Goal: Check status: Check status

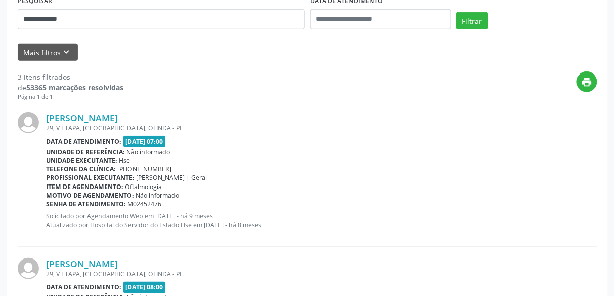
scroll to position [40, 0]
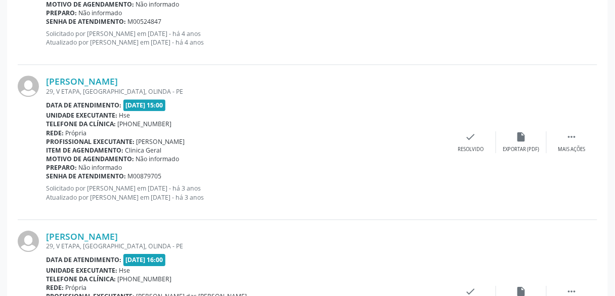
scroll to position [623, 0]
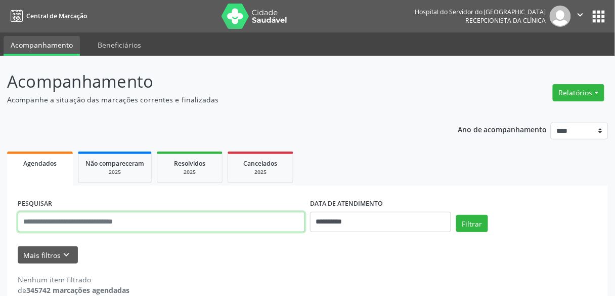
click at [99, 222] on input "text" at bounding box center [161, 222] width 287 height 20
type input "**********"
click at [456, 215] on button "Filtrar" at bounding box center [472, 223] width 32 height 17
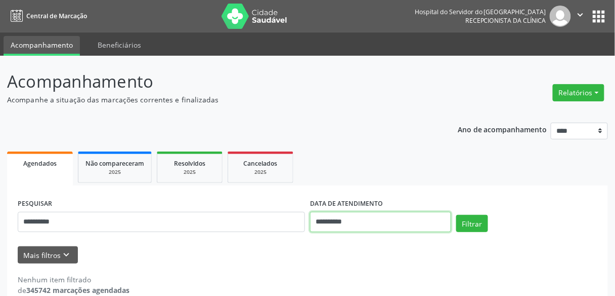
click at [370, 222] on input "**********" at bounding box center [380, 222] width 141 height 20
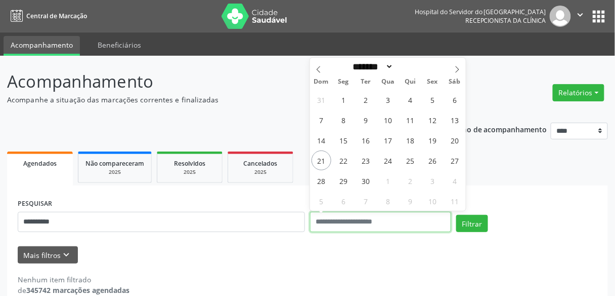
click at [456, 215] on button "Filtrar" at bounding box center [472, 223] width 32 height 17
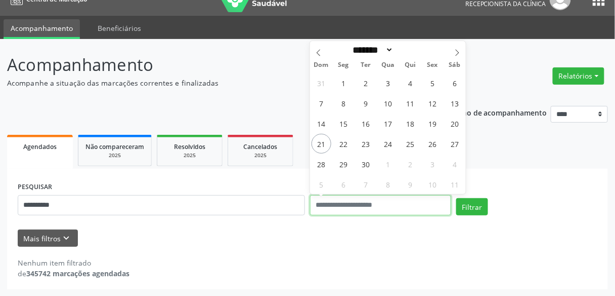
scroll to position [17, 0]
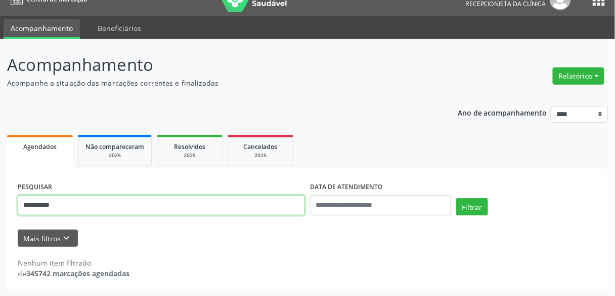
drag, startPoint x: 105, startPoint y: 207, endPoint x: 5, endPoint y: 198, distance: 100.6
click at [5, 198] on div "**********" at bounding box center [307, 167] width 615 height 257
type input "*"
click at [456, 198] on button "Filtrar" at bounding box center [472, 206] width 32 height 17
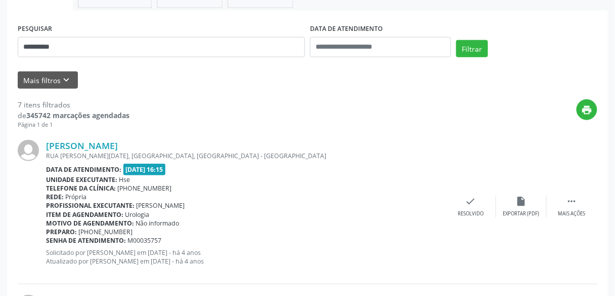
scroll to position [179, 0]
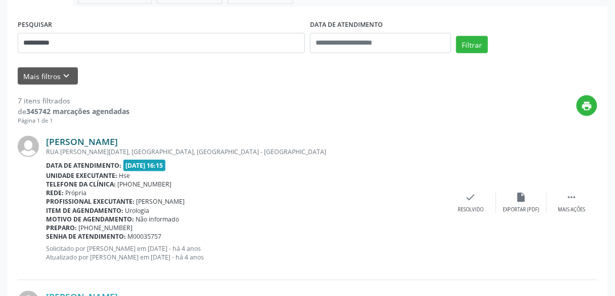
click at [118, 137] on link "[PERSON_NAME]" at bounding box center [82, 141] width 72 height 11
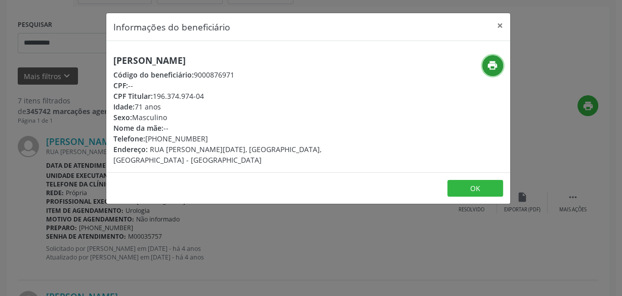
click at [497, 63] on icon "print" at bounding box center [492, 65] width 11 height 11
click at [504, 23] on button "×" at bounding box center [500, 25] width 20 height 25
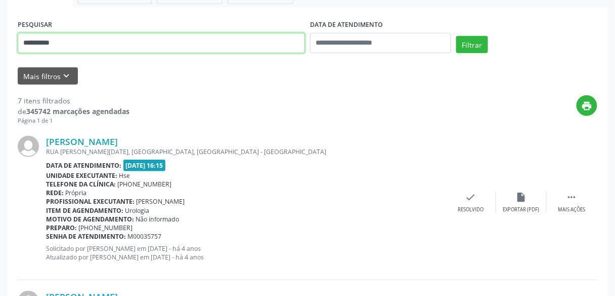
drag, startPoint x: 77, startPoint y: 40, endPoint x: 0, endPoint y: 43, distance: 77.5
click at [456, 36] on button "Filtrar" at bounding box center [472, 44] width 32 height 17
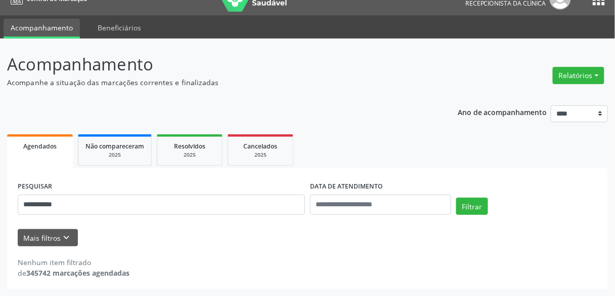
scroll to position [17, 0]
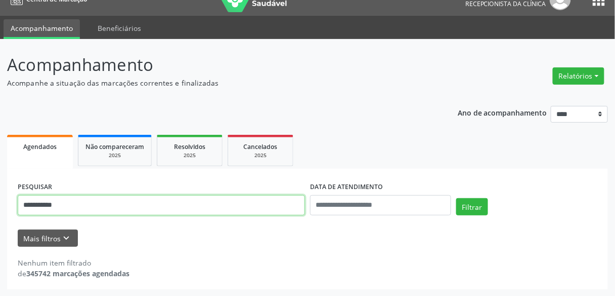
drag, startPoint x: 133, startPoint y: 202, endPoint x: 0, endPoint y: 208, distance: 133.2
click at [0, 208] on div "**********" at bounding box center [307, 167] width 615 height 257
click at [456, 198] on button "Filtrar" at bounding box center [472, 206] width 32 height 17
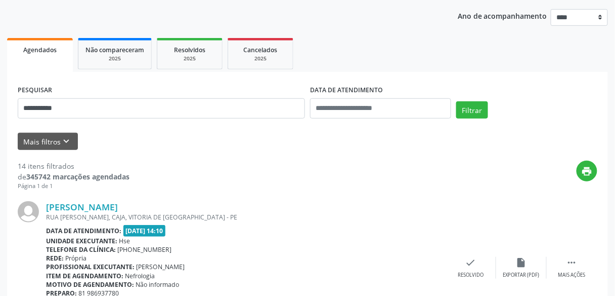
scroll to position [138, 0]
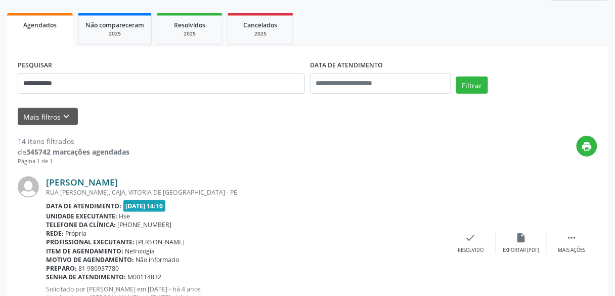
click at [108, 182] on link "Maria Jose da Silva" at bounding box center [82, 181] width 72 height 11
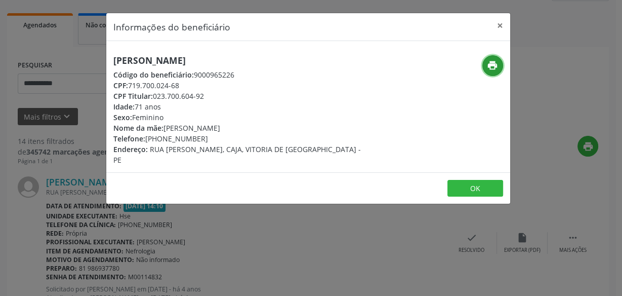
click at [489, 63] on icon "print" at bounding box center [492, 65] width 11 height 11
drag, startPoint x: 189, startPoint y: 84, endPoint x: 128, endPoint y: 84, distance: 61.2
click at [128, 84] on div "CPF: 719.700.024-68" at bounding box center [240, 85] width 255 height 11
copy div "719.700.024-68"
click at [502, 22] on button "×" at bounding box center [500, 25] width 20 height 25
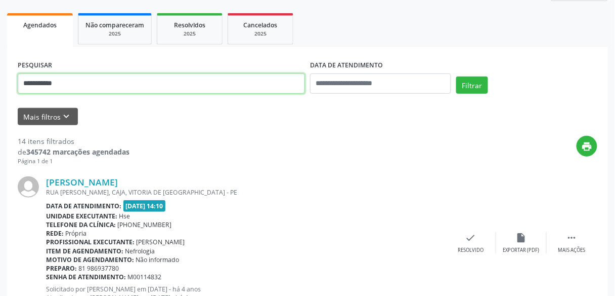
drag, startPoint x: 89, startPoint y: 85, endPoint x: 0, endPoint y: 61, distance: 92.2
click at [456, 76] on button "Filtrar" at bounding box center [472, 84] width 32 height 17
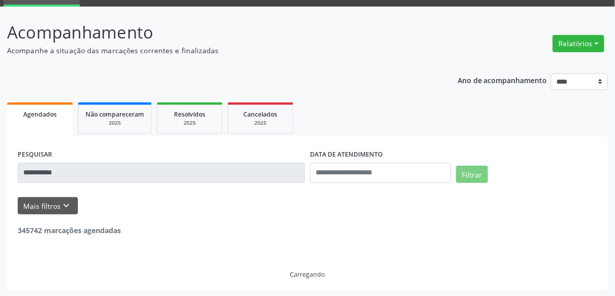
scroll to position [17, 0]
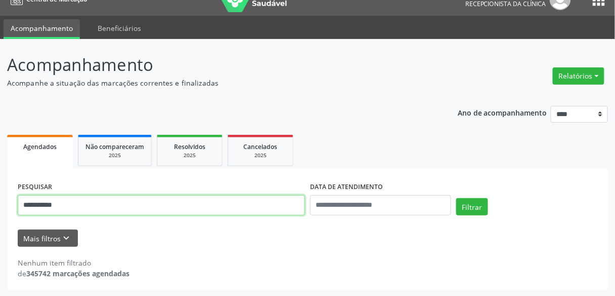
drag, startPoint x: 93, startPoint y: 207, endPoint x: 27, endPoint y: 206, distance: 65.8
click at [28, 206] on input "**********" at bounding box center [161, 205] width 287 height 20
type input "*"
click at [456, 198] on button "Filtrar" at bounding box center [472, 206] width 32 height 17
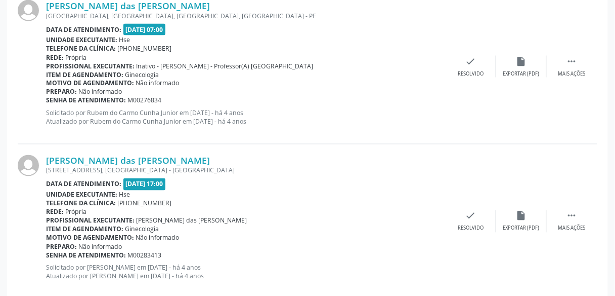
scroll to position [2368, 0]
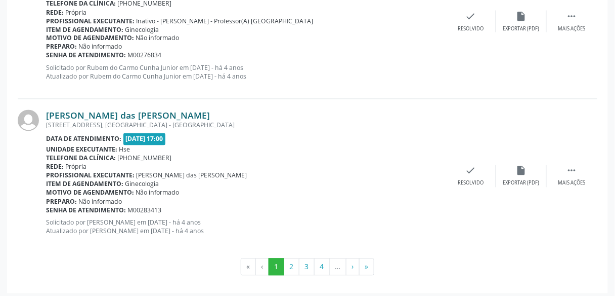
click at [143, 114] on link "Maria das Dores da Silva" at bounding box center [128, 115] width 164 height 11
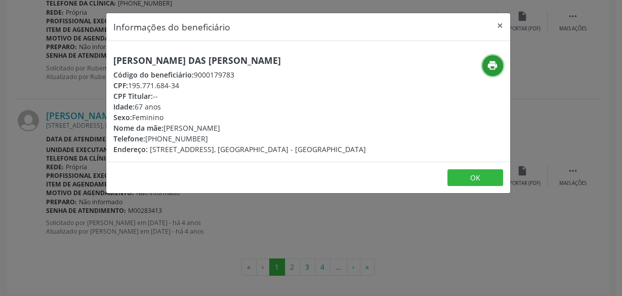
click at [489, 67] on icon "print" at bounding box center [492, 65] width 11 height 11
click at [499, 26] on button "×" at bounding box center [500, 25] width 20 height 25
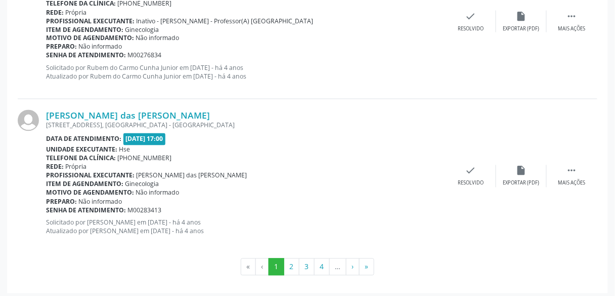
scroll to position [2287, 0]
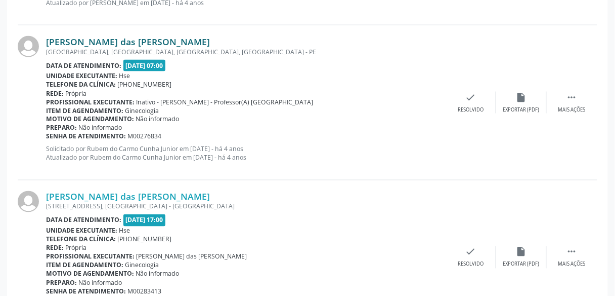
click at [136, 38] on link "Maria das Dores da Silva" at bounding box center [128, 41] width 164 height 11
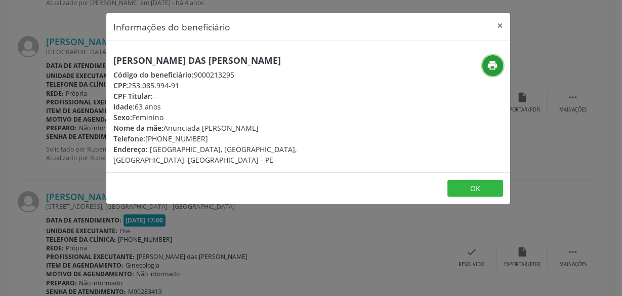
click at [489, 66] on icon "print" at bounding box center [492, 65] width 11 height 11
click at [500, 24] on button "×" at bounding box center [500, 25] width 20 height 25
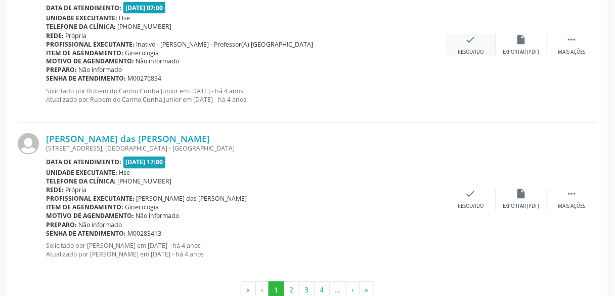
scroll to position [2368, 0]
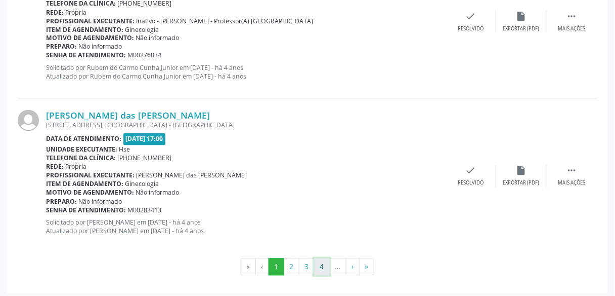
click at [323, 261] on button "4" at bounding box center [322, 266] width 16 height 17
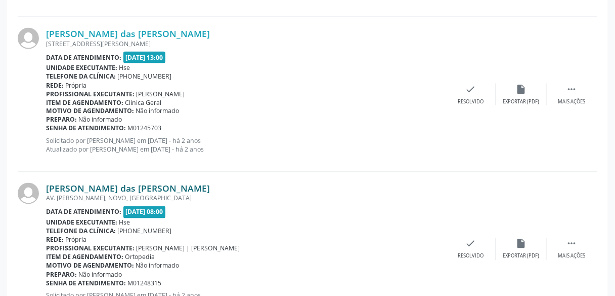
scroll to position [2247, 0]
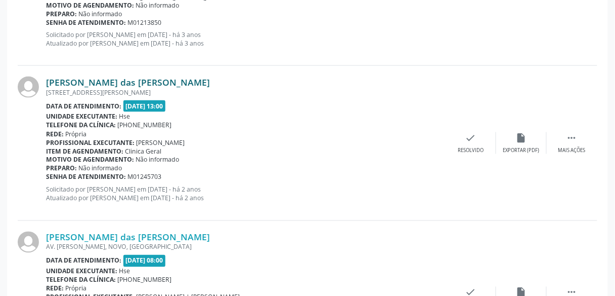
click at [145, 79] on link "Maria das Dores da Silva" at bounding box center [128, 81] width 164 height 11
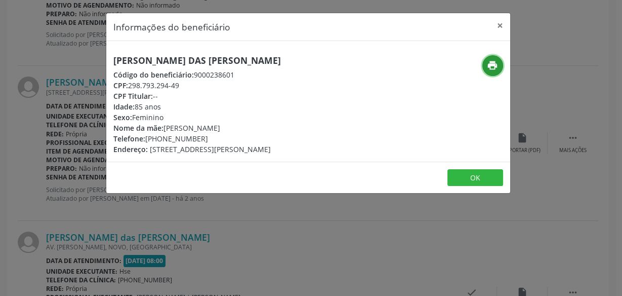
click at [492, 63] on icon "print" at bounding box center [492, 65] width 11 height 11
click at [499, 25] on button "×" at bounding box center [500, 25] width 20 height 25
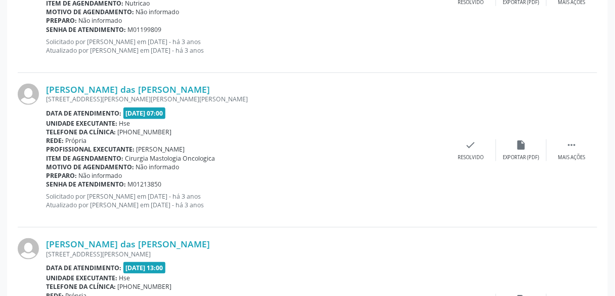
scroll to position [2085, 0]
click at [138, 84] on link "Maria das Dores da Silva" at bounding box center [128, 89] width 164 height 11
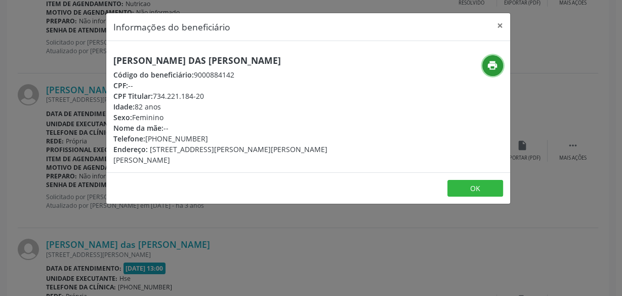
click at [491, 64] on icon "print" at bounding box center [492, 65] width 11 height 11
click at [498, 25] on button "×" at bounding box center [500, 25] width 20 height 25
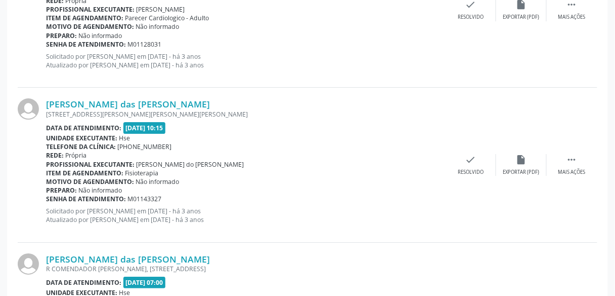
scroll to position [1761, 0]
click at [138, 103] on link "Maria das Dores da Silva" at bounding box center [128, 104] width 164 height 11
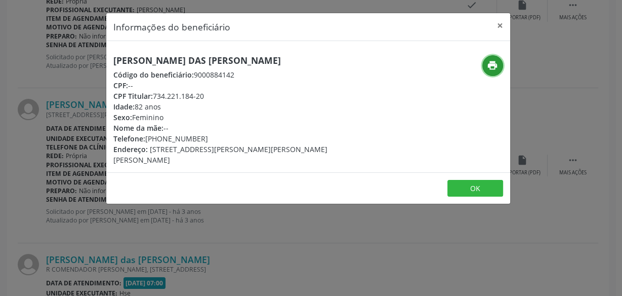
click at [498, 61] on button "print" at bounding box center [492, 65] width 21 height 21
click at [497, 24] on button "×" at bounding box center [500, 25] width 20 height 25
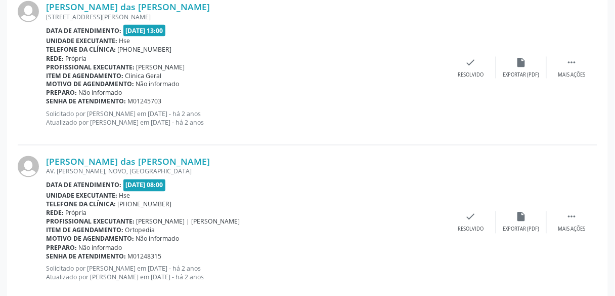
scroll to position [2368, 0]
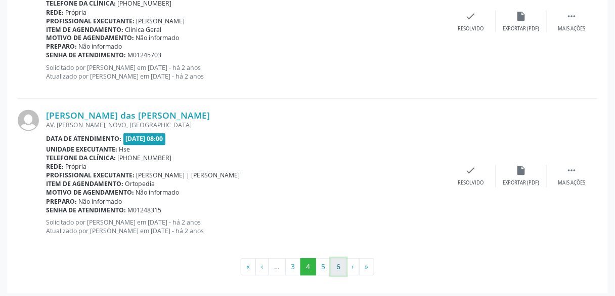
click at [336, 262] on button "6" at bounding box center [339, 266] width 16 height 17
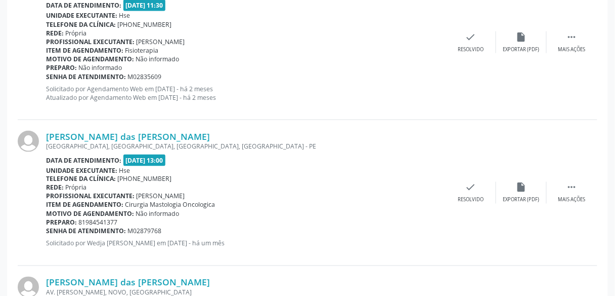
scroll to position [1247, 0]
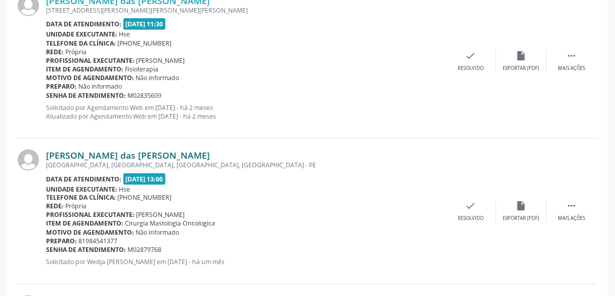
click at [119, 152] on link "Maria das Dores da Silva" at bounding box center [128, 154] width 164 height 11
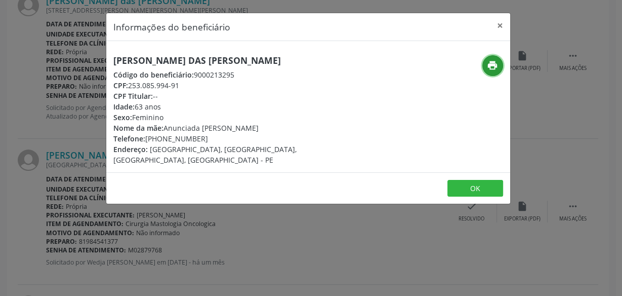
click at [484, 64] on button "print" at bounding box center [492, 65] width 21 height 21
click at [499, 25] on button "×" at bounding box center [500, 25] width 20 height 25
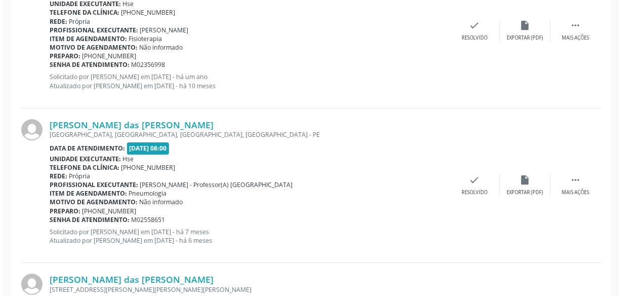
scroll to position [802, 0]
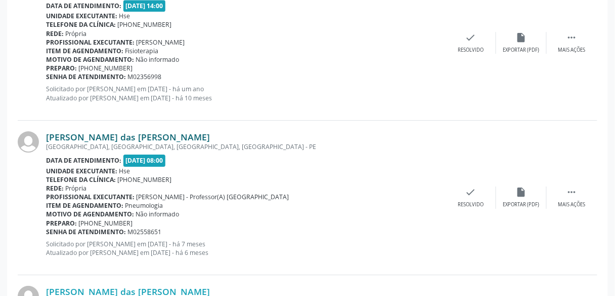
click at [138, 133] on link "Maria das Dores da Silva" at bounding box center [128, 136] width 164 height 11
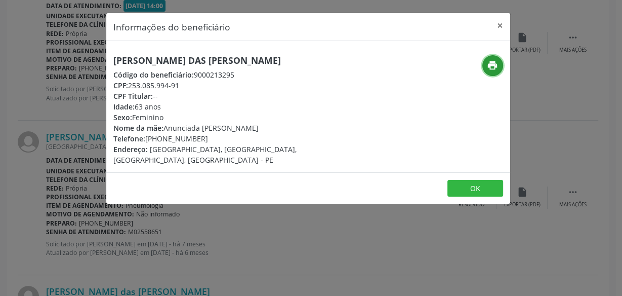
click at [491, 64] on icon "print" at bounding box center [492, 65] width 11 height 11
click at [501, 24] on button "×" at bounding box center [500, 25] width 20 height 25
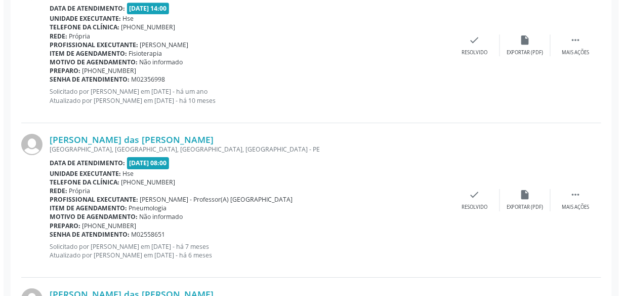
scroll to position [680, 0]
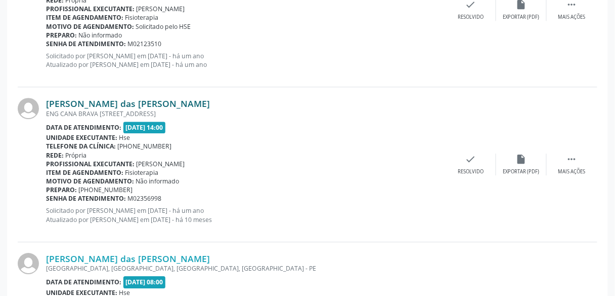
click at [146, 101] on link "Maria das Dores da Silva" at bounding box center [128, 103] width 164 height 11
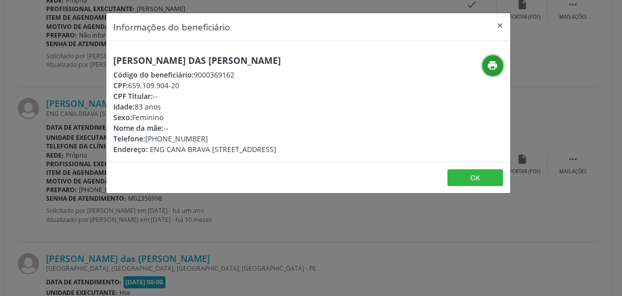
click at [492, 61] on icon "print" at bounding box center [492, 65] width 11 height 11
click at [498, 24] on button "×" at bounding box center [500, 25] width 20 height 25
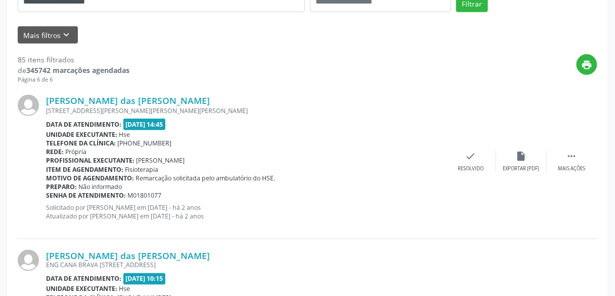
scroll to position [154, 0]
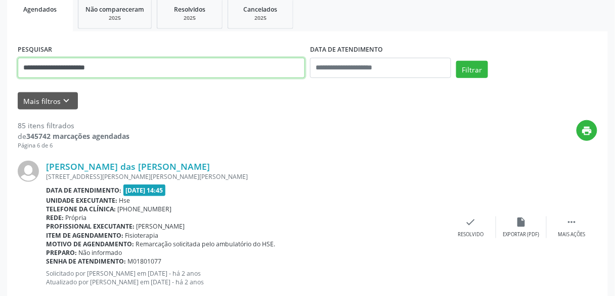
drag, startPoint x: 120, startPoint y: 68, endPoint x: 0, endPoint y: 70, distance: 120.0
paste input "text"
type input "**********"
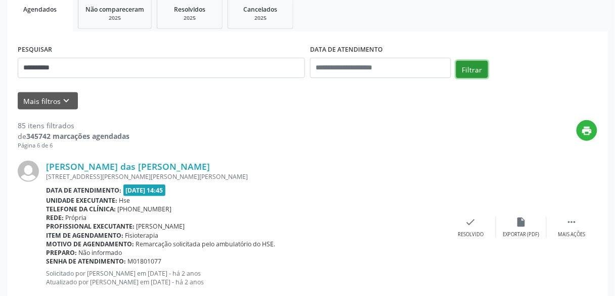
click at [463, 72] on button "Filtrar" at bounding box center [472, 69] width 32 height 17
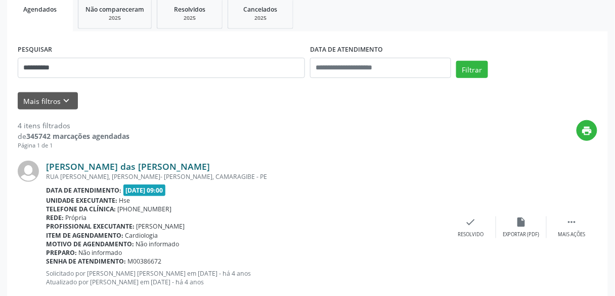
click at [130, 164] on link "Maria das Dores da Silva" at bounding box center [128, 165] width 164 height 11
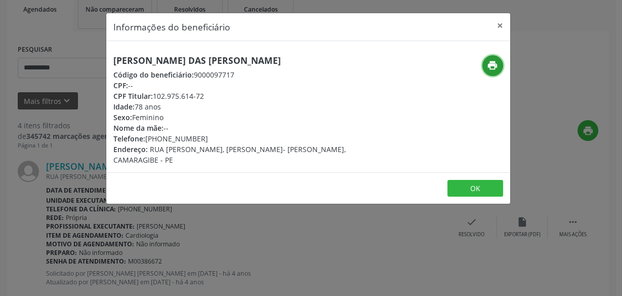
click at [491, 66] on icon "print" at bounding box center [492, 65] width 11 height 11
click at [502, 23] on button "×" at bounding box center [500, 25] width 20 height 25
